Goal: Information Seeking & Learning: Learn about a topic

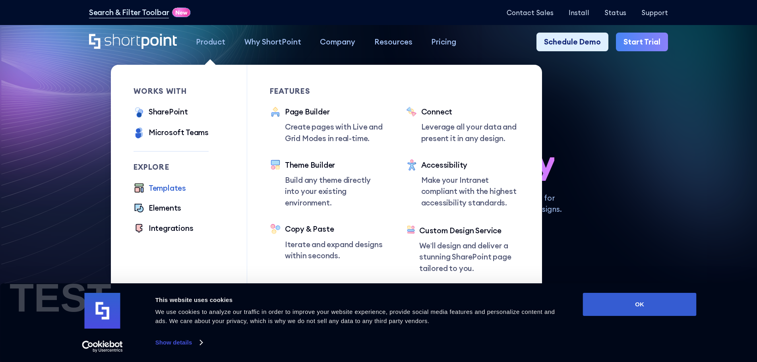
click at [151, 190] on div "Templates" at bounding box center [167, 188] width 37 height 12
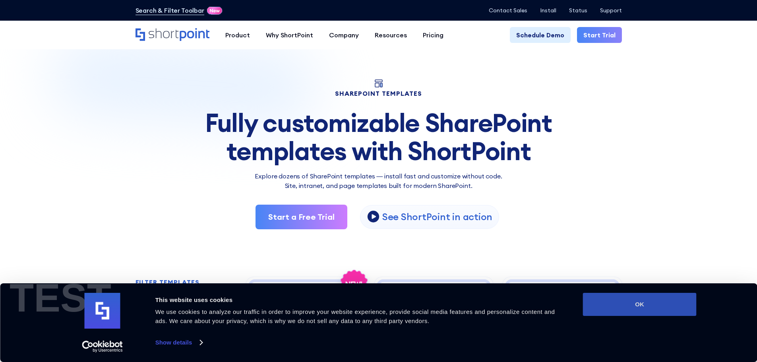
click at [644, 303] on button "OK" at bounding box center [640, 304] width 114 height 23
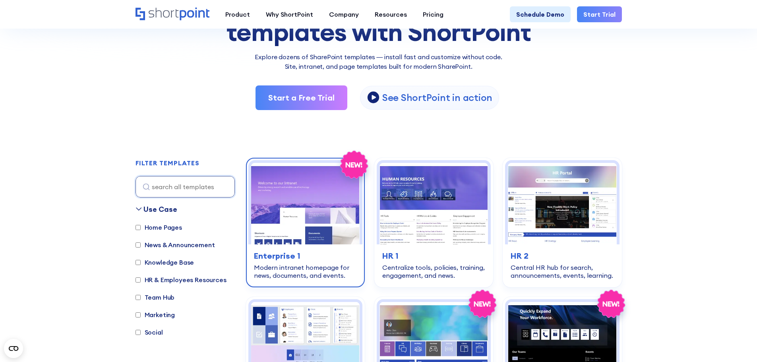
click at [290, 201] on img at bounding box center [305, 203] width 109 height 81
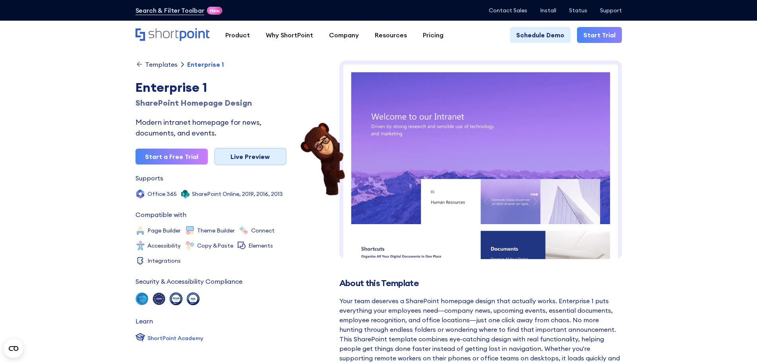
click at [260, 156] on link "Live Preview" at bounding box center [250, 156] width 72 height 17
click at [481, 176] on img at bounding box center [480, 345] width 283 height 570
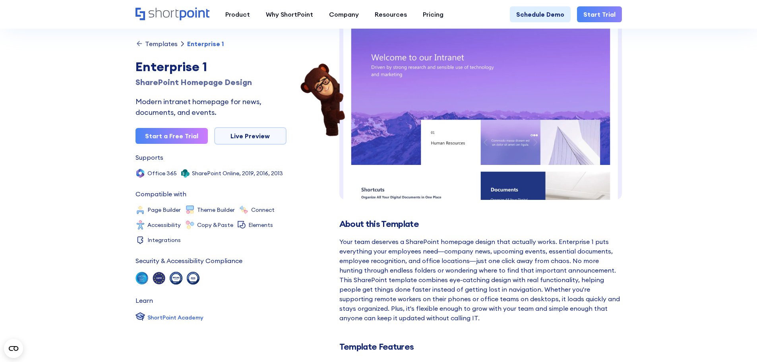
scroll to position [199, 0]
